Goal: Task Accomplishment & Management: Use online tool/utility

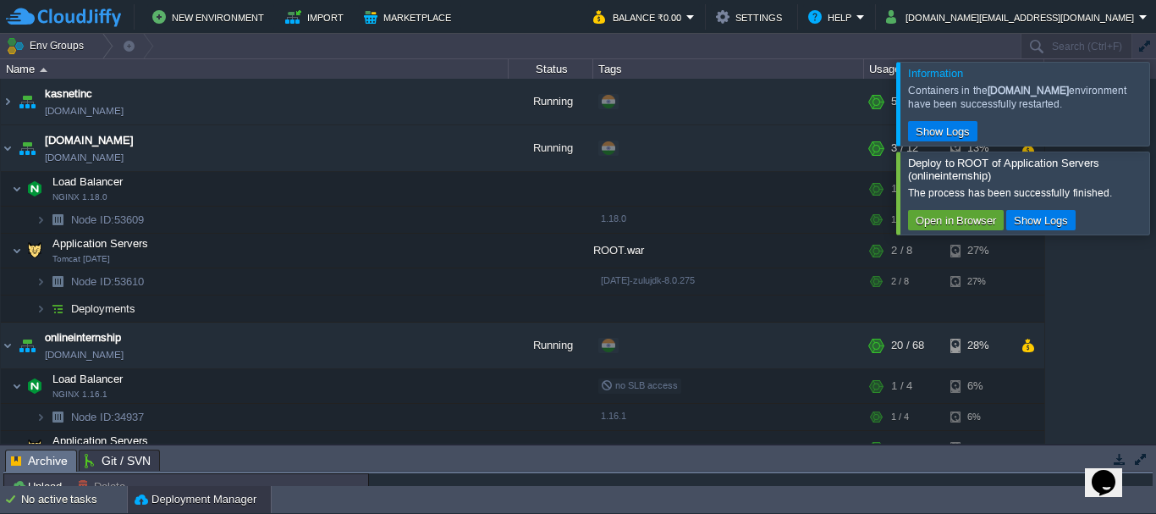
click at [1156, 101] on div at bounding box center [1177, 103] width 0 height 83
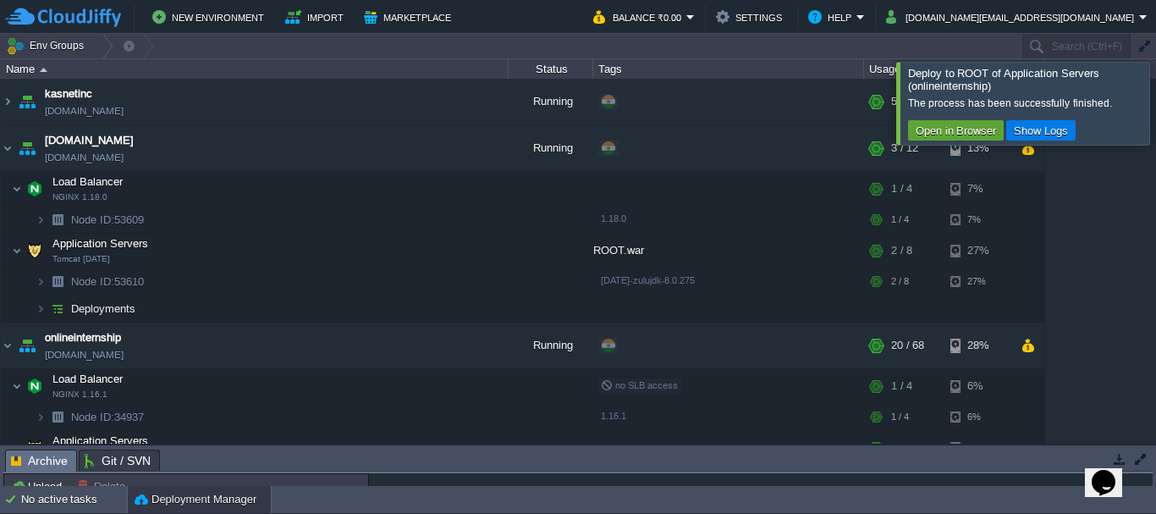
click at [1156, 112] on div at bounding box center [1177, 103] width 0 height 82
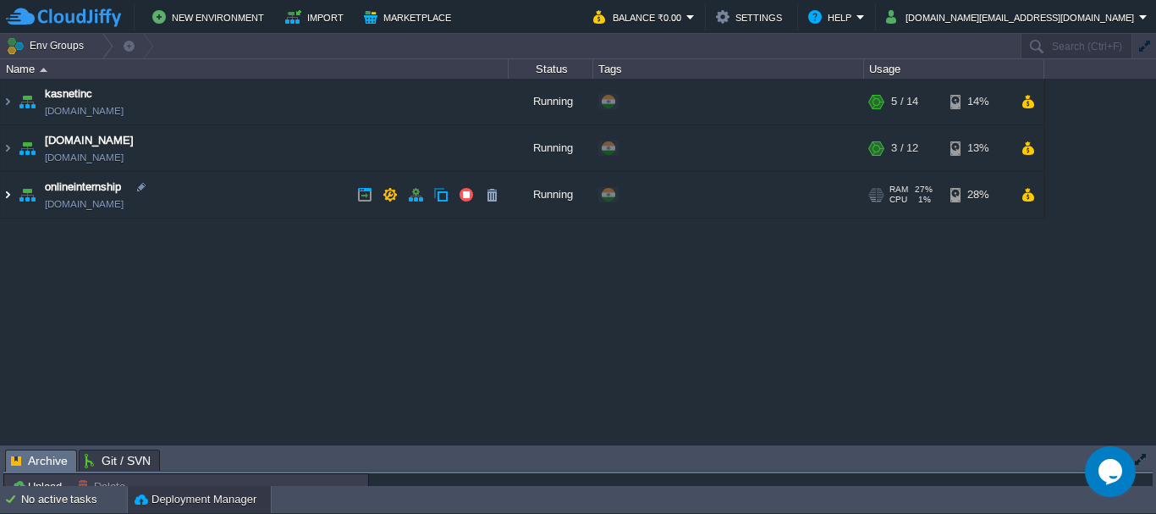
click at [4, 194] on img at bounding box center [8, 195] width 14 height 46
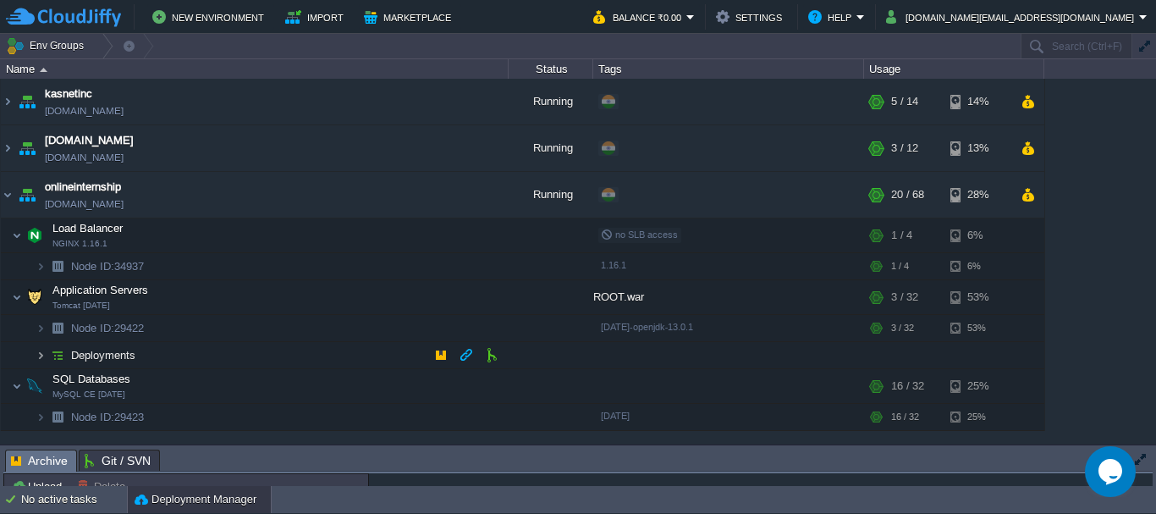
click at [41, 357] on img at bounding box center [41, 355] width 10 height 26
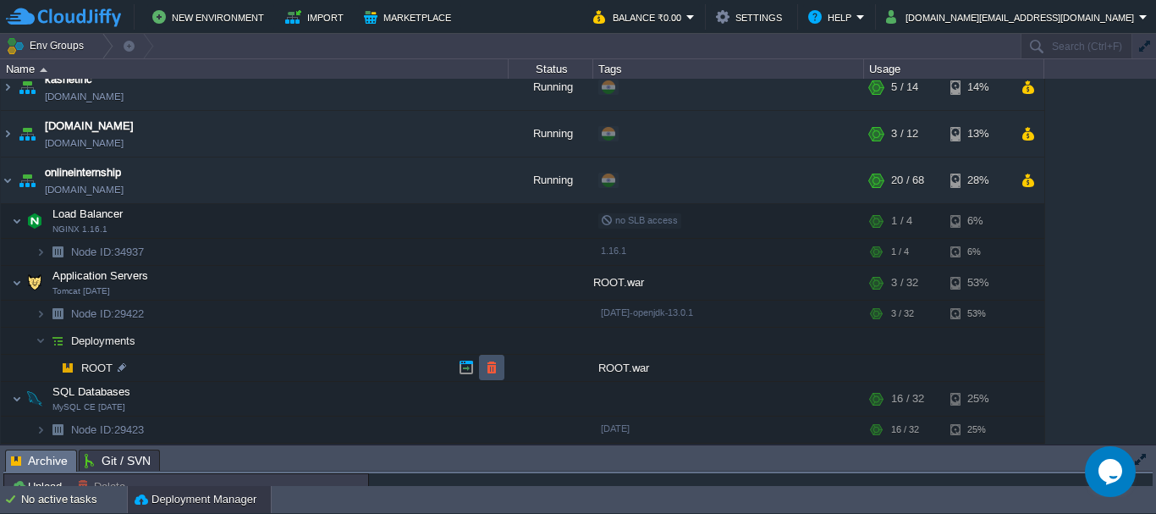
click at [488, 364] on button "button" at bounding box center [491, 367] width 15 height 15
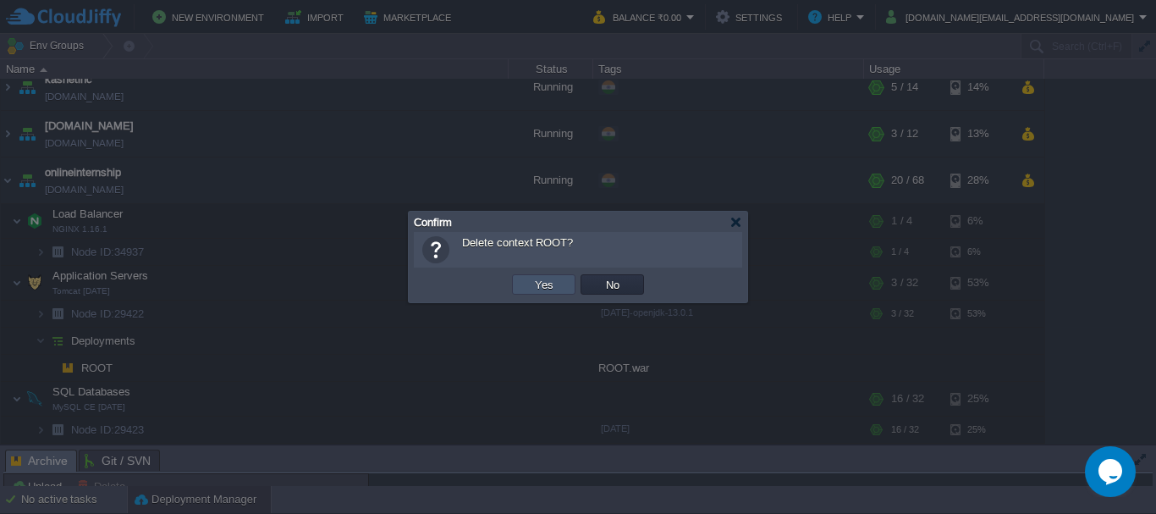
click at [543, 281] on button "Yes" at bounding box center [544, 284] width 29 height 15
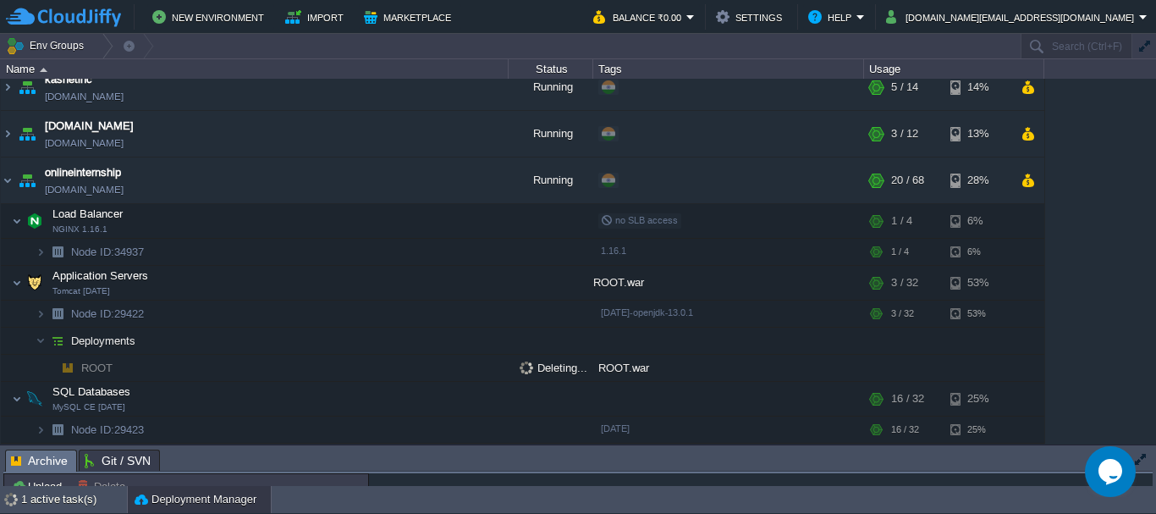
scroll to position [0, 0]
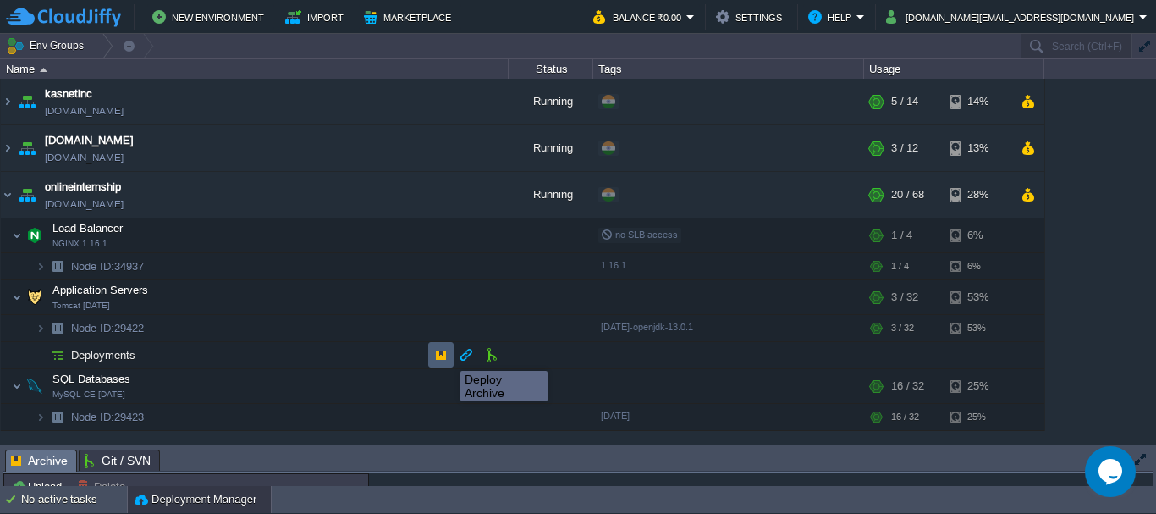
click at [445, 355] on button "button" at bounding box center [440, 354] width 15 height 15
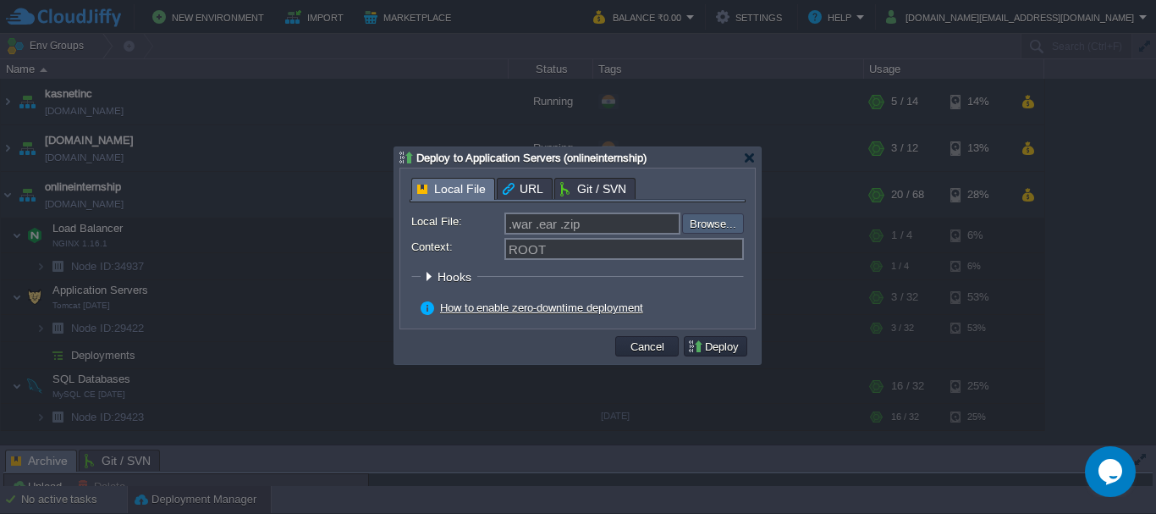
click at [708, 227] on input "file" at bounding box center [637, 223] width 214 height 20
type input "C:\fakepath\ROOT.war"
type input "ROOT.war"
click at [729, 347] on button "Deploy" at bounding box center [715, 346] width 57 height 15
